Goal: Task Accomplishment & Management: Complete application form

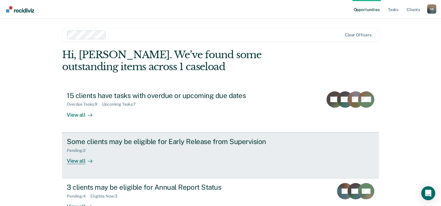
scroll to position [18, 0]
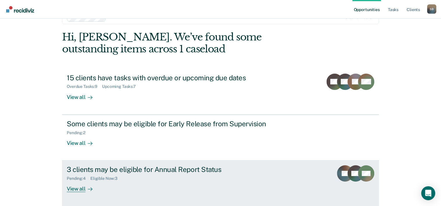
click at [107, 170] on div "3 clients may be eligible for Annual Report Status" at bounding box center [169, 170] width 205 height 8
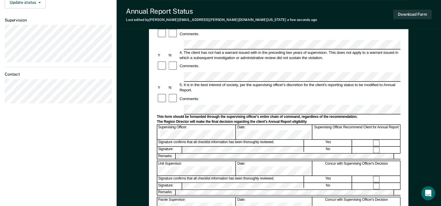
scroll to position [175, 0]
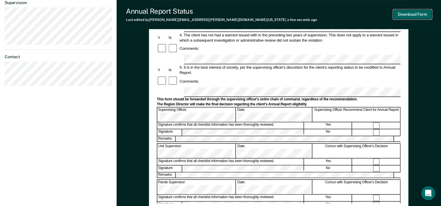
click at [414, 14] on button "Download Form" at bounding box center [412, 15] width 38 height 10
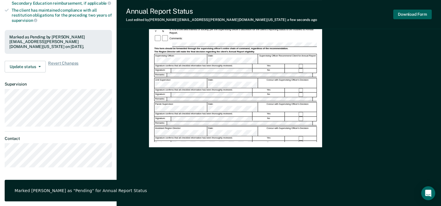
scroll to position [0, 0]
